Goal: Task Accomplishment & Management: Manage account settings

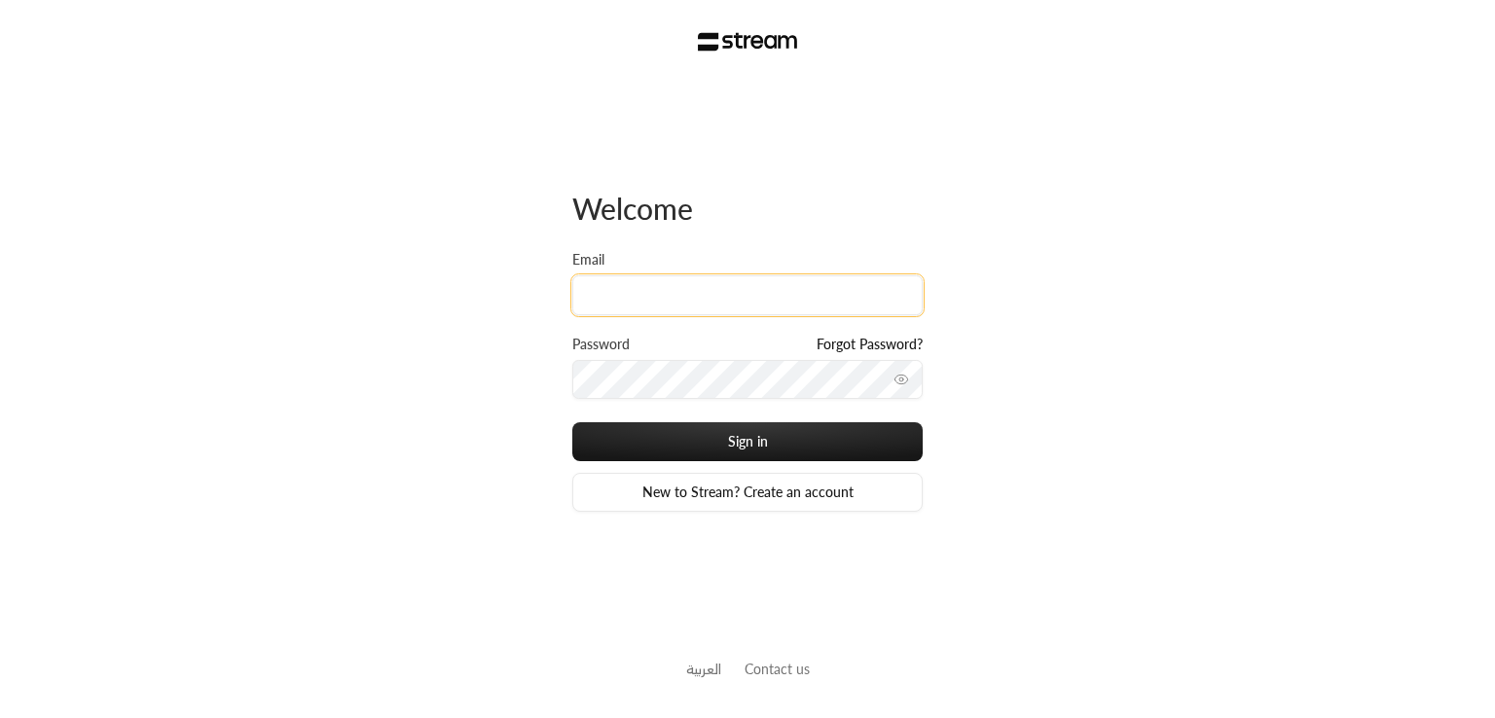
type input "[PERSON_NAME][EMAIL_ADDRESS][DOMAIN_NAME]"
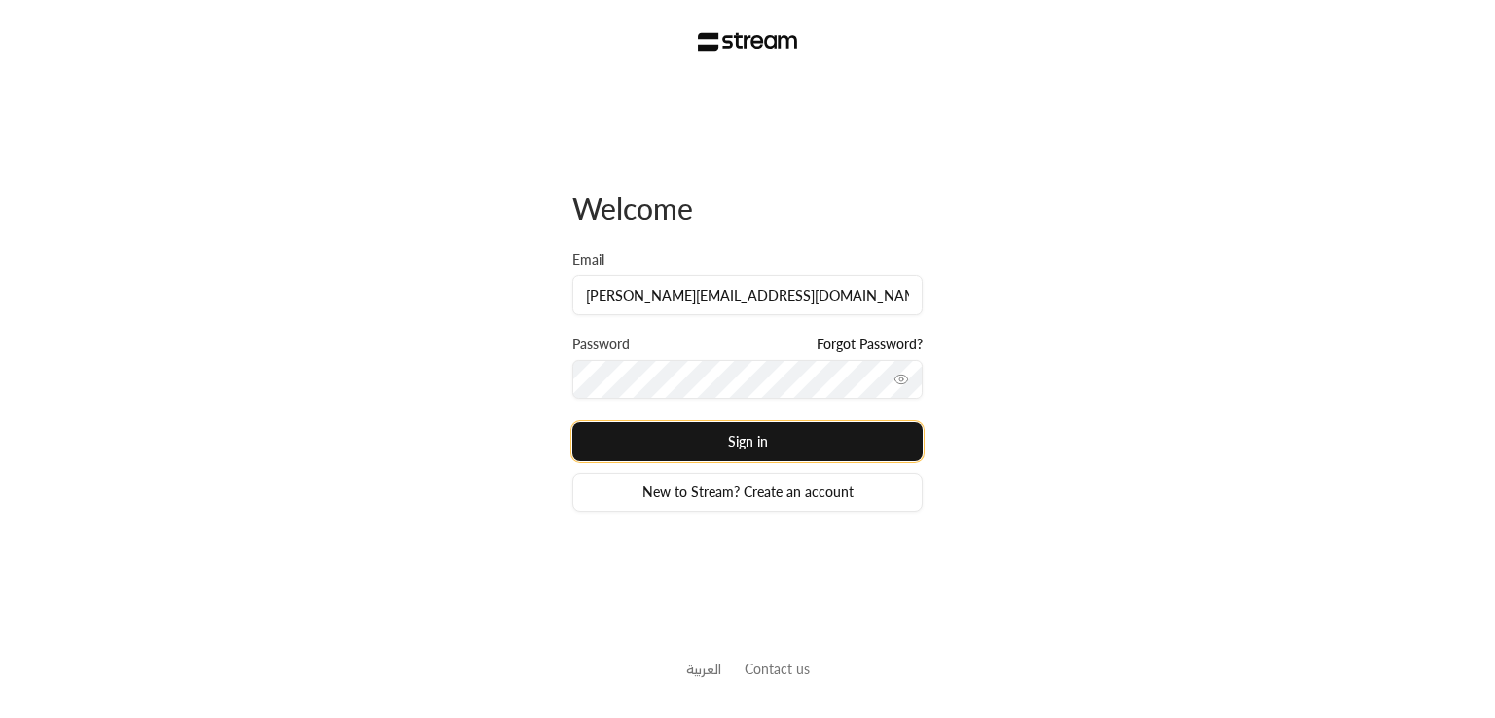
click at [729, 450] on button "Sign in" at bounding box center [747, 441] width 350 height 39
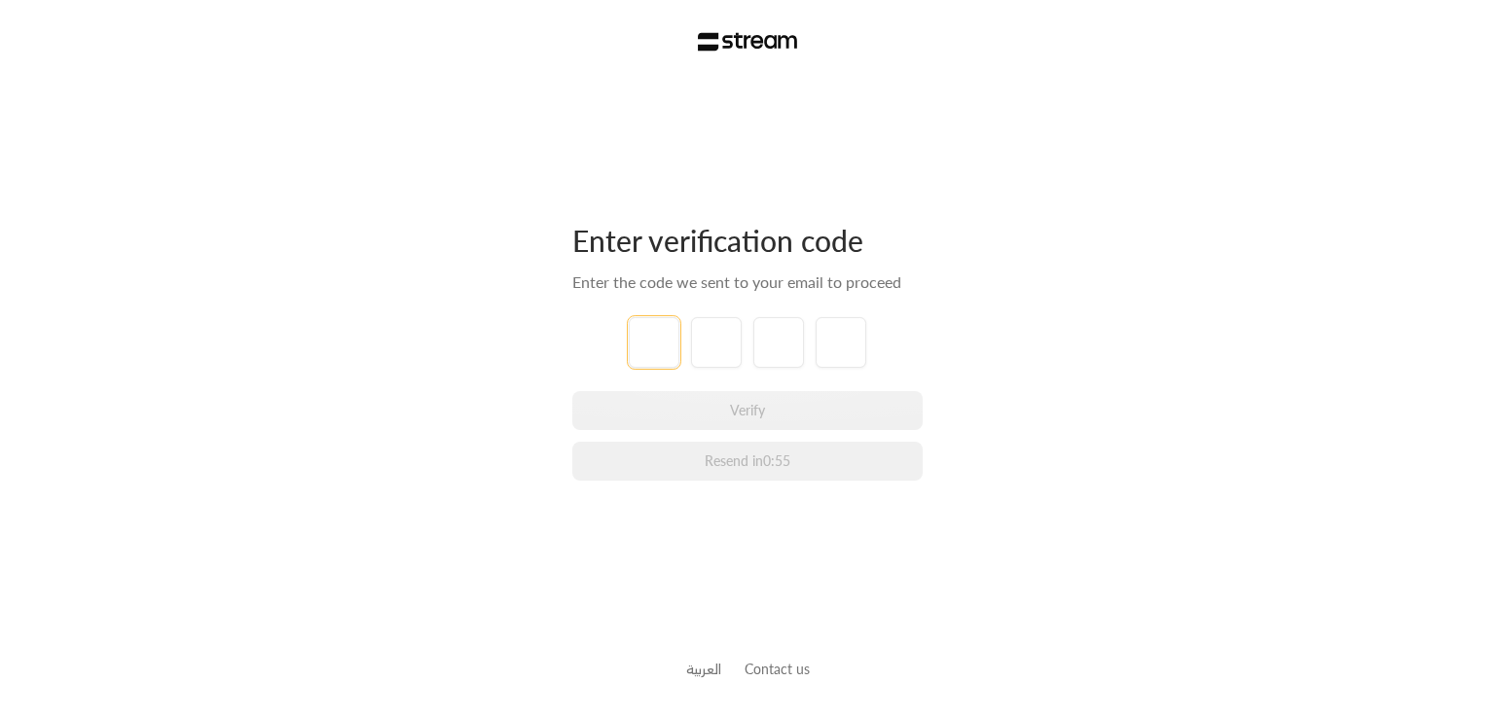
click at [646, 340] on input "tel" at bounding box center [654, 342] width 51 height 51
type input "1"
type input "2"
type input "3"
type input "4"
